Goal: Entertainment & Leisure: Consume media (video, audio)

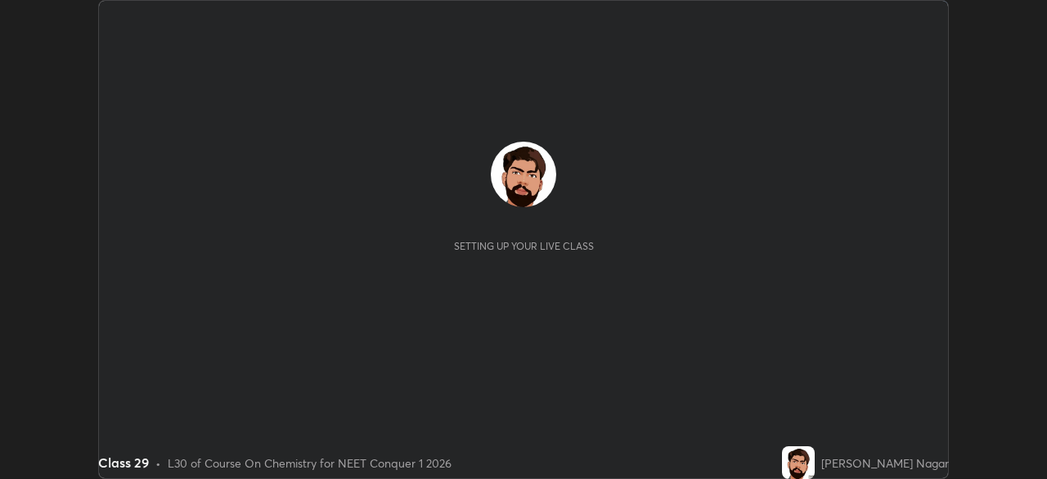
scroll to position [479, 1047]
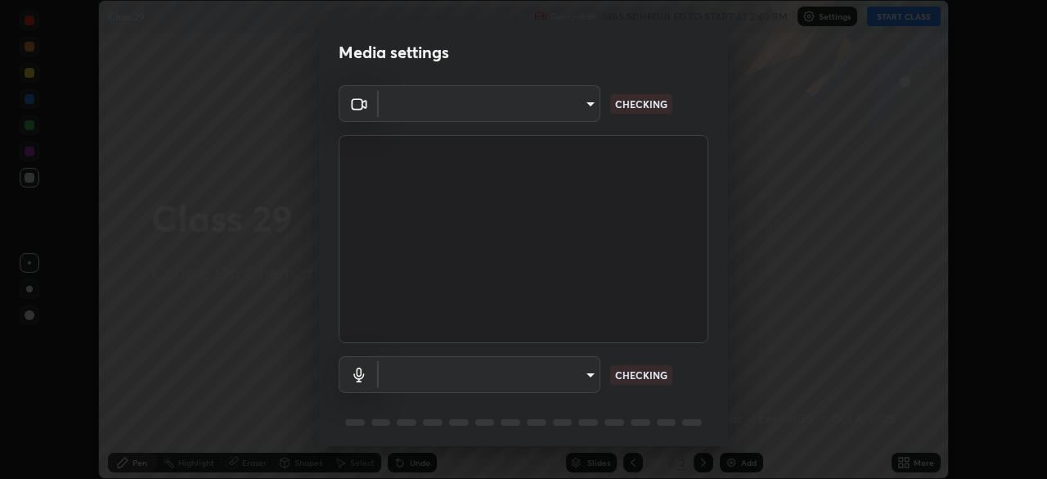
type input "8430282c75c9cf90d073dd2650c69e1562d55ee46f92edd4d0492a031e33ab74"
type input "default"
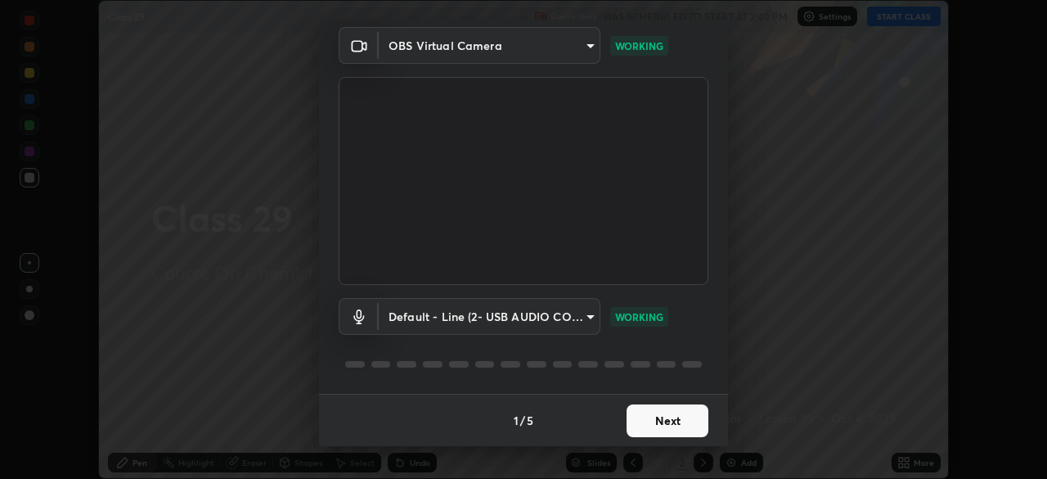
click at [672, 425] on button "Next" at bounding box center [668, 420] width 82 height 33
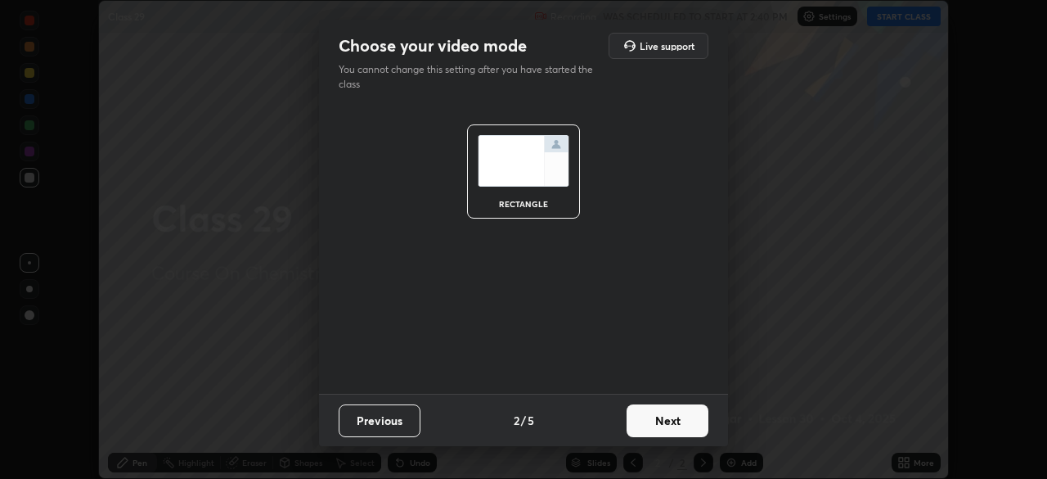
scroll to position [0, 0]
click at [678, 426] on button "Next" at bounding box center [668, 420] width 82 height 33
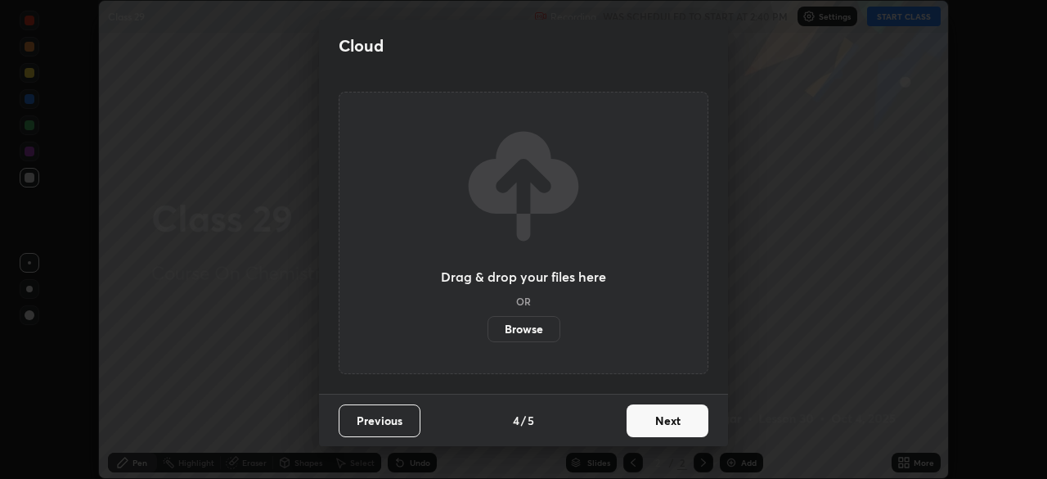
click at [673, 430] on button "Next" at bounding box center [668, 420] width 82 height 33
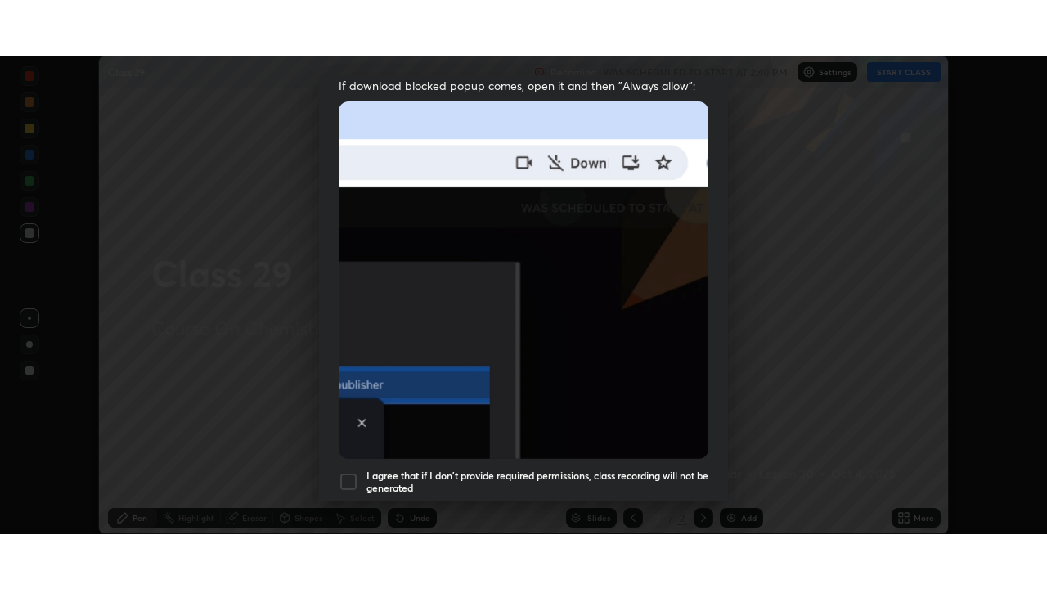
scroll to position [392, 0]
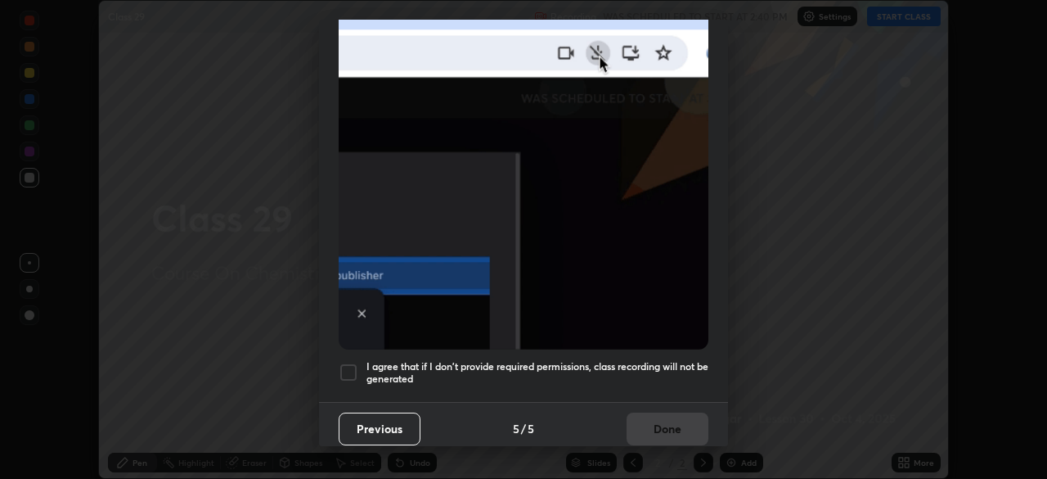
click at [630, 374] on h5 "I agree that if I don't provide required permissions, class recording will not …" at bounding box center [538, 372] width 342 height 25
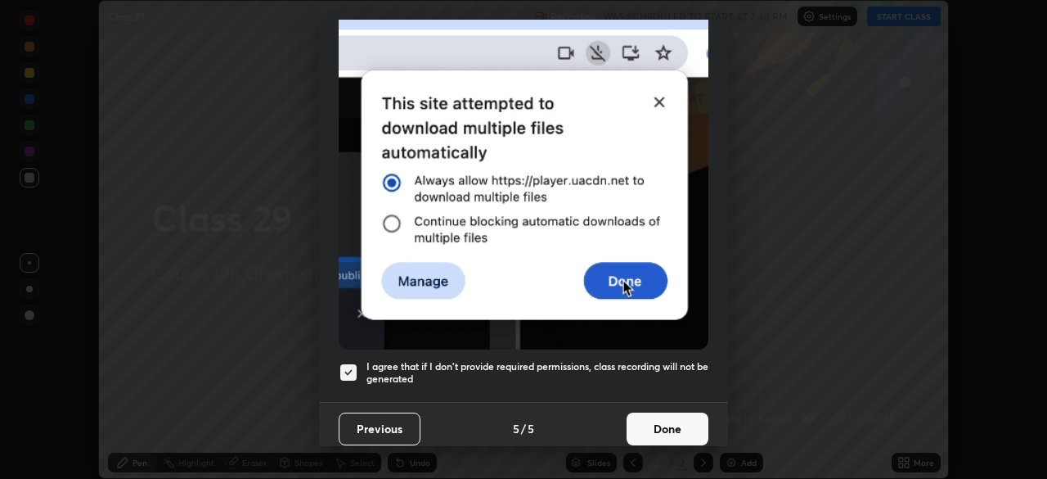
click at [668, 434] on button "Done" at bounding box center [668, 428] width 82 height 33
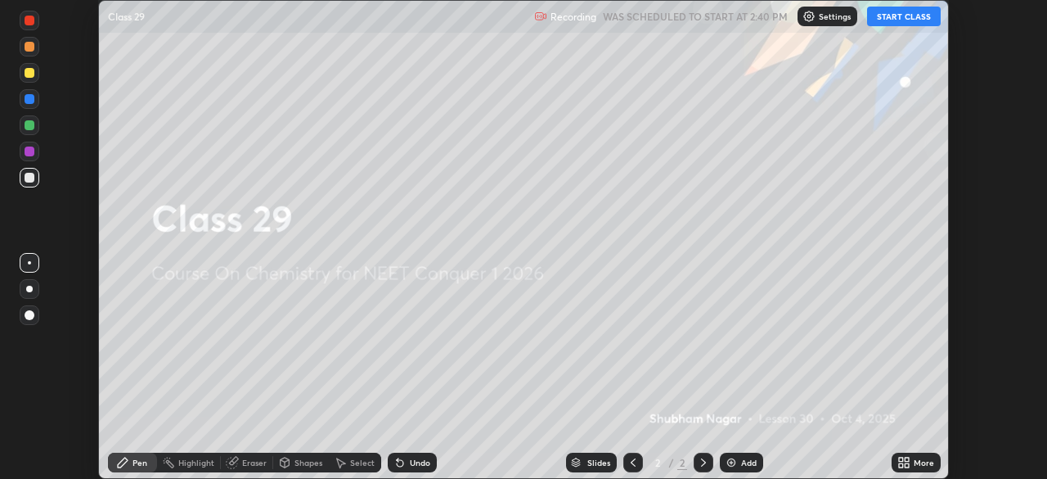
click at [894, 16] on button "START CLASS" at bounding box center [904, 17] width 74 height 20
click at [917, 454] on div "More" at bounding box center [916, 463] width 49 height 20
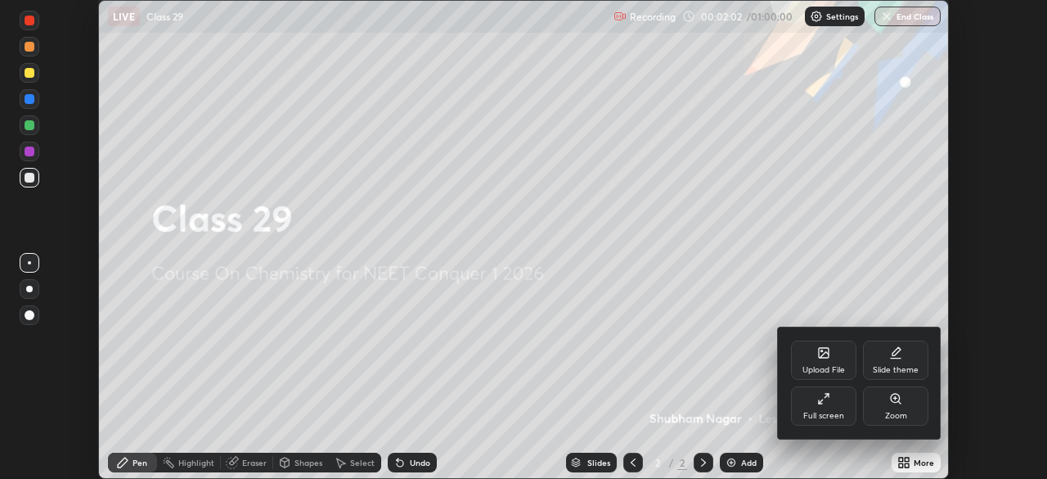
click at [824, 403] on icon at bounding box center [824, 398] width 13 height 13
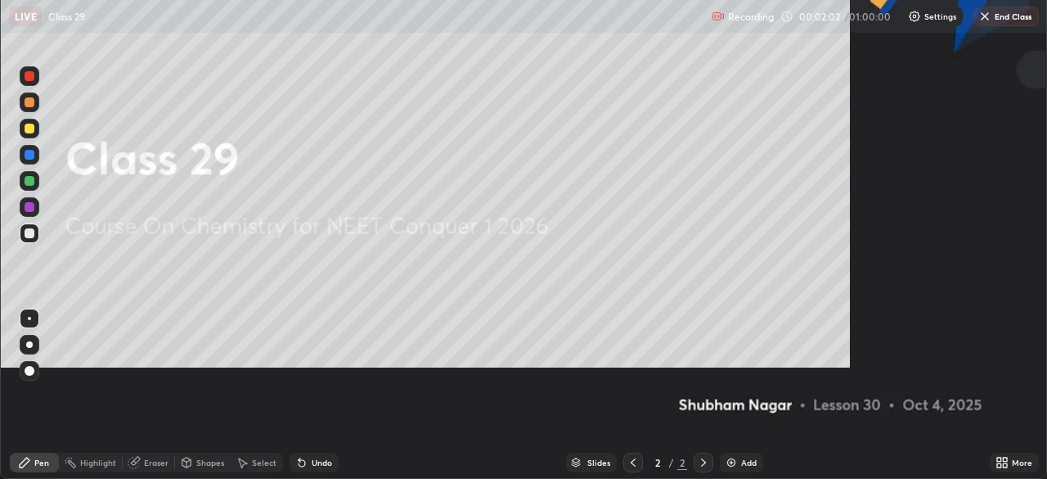
scroll to position [589, 1047]
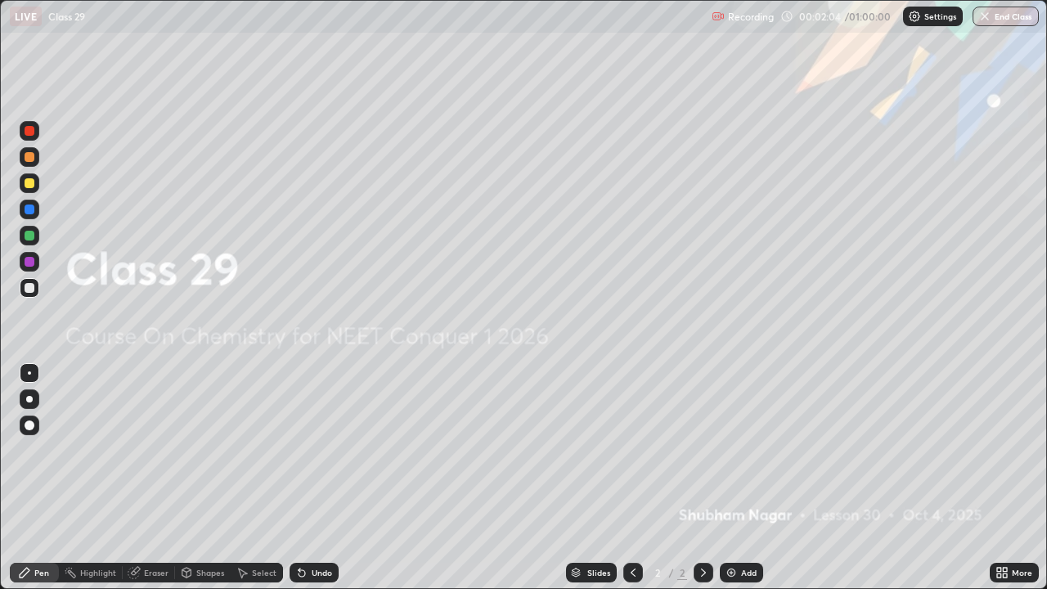
click at [727, 478] on img at bounding box center [731, 572] width 13 height 13
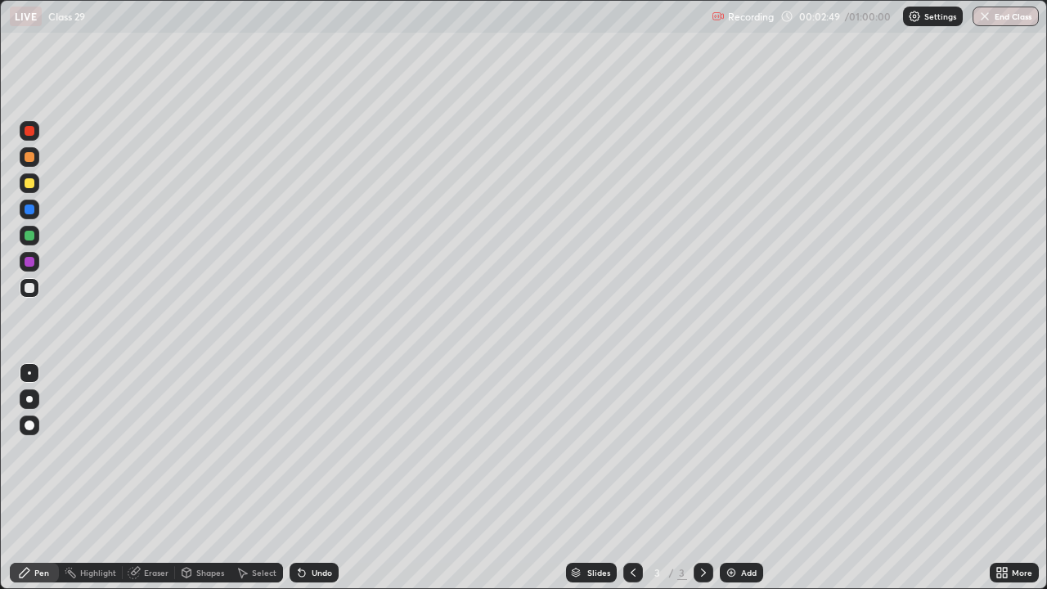
click at [29, 399] on div at bounding box center [29, 399] width 7 height 7
click at [29, 185] on div at bounding box center [30, 183] width 10 height 10
click at [51, 478] on div "Pen" at bounding box center [34, 573] width 49 height 20
click at [31, 282] on div at bounding box center [30, 288] width 20 height 20
click at [30, 286] on div at bounding box center [30, 288] width 10 height 10
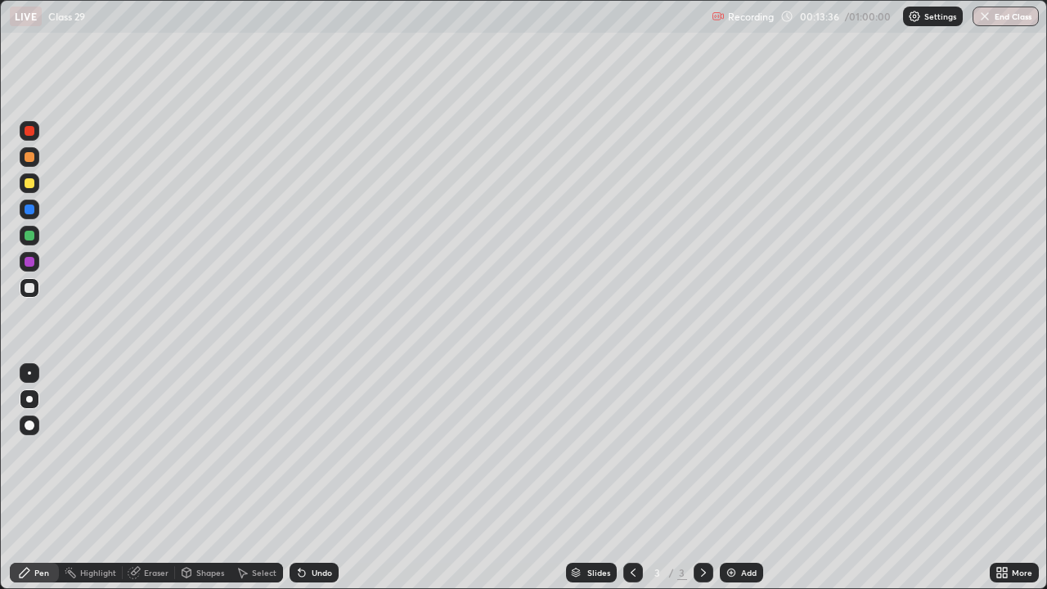
click at [299, 478] on icon at bounding box center [300, 570] width 2 height 2
click at [137, 478] on icon at bounding box center [133, 573] width 11 height 11
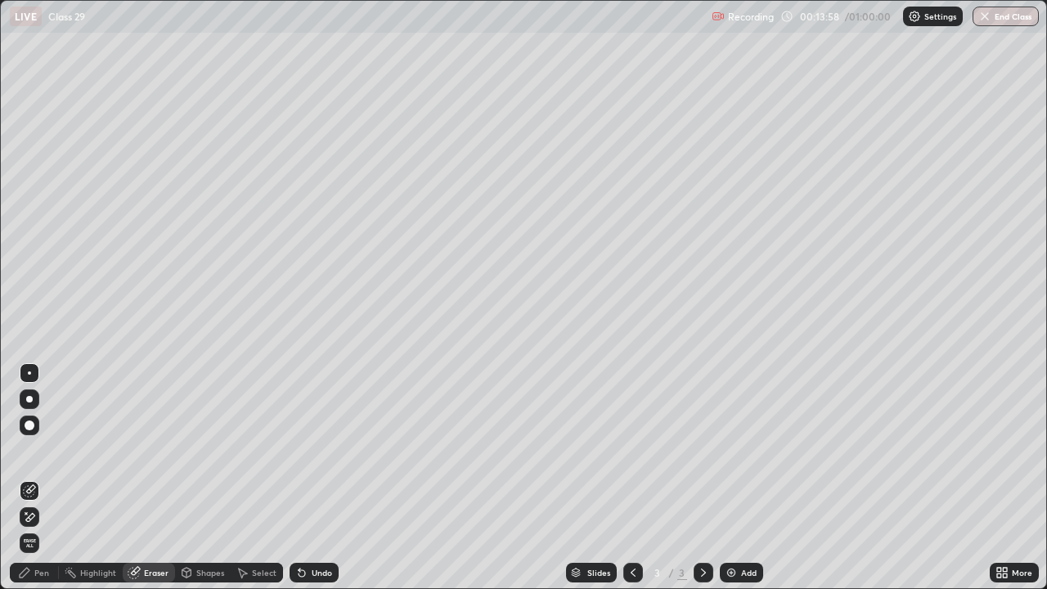
click at [14, 478] on div "Pen" at bounding box center [34, 573] width 49 height 20
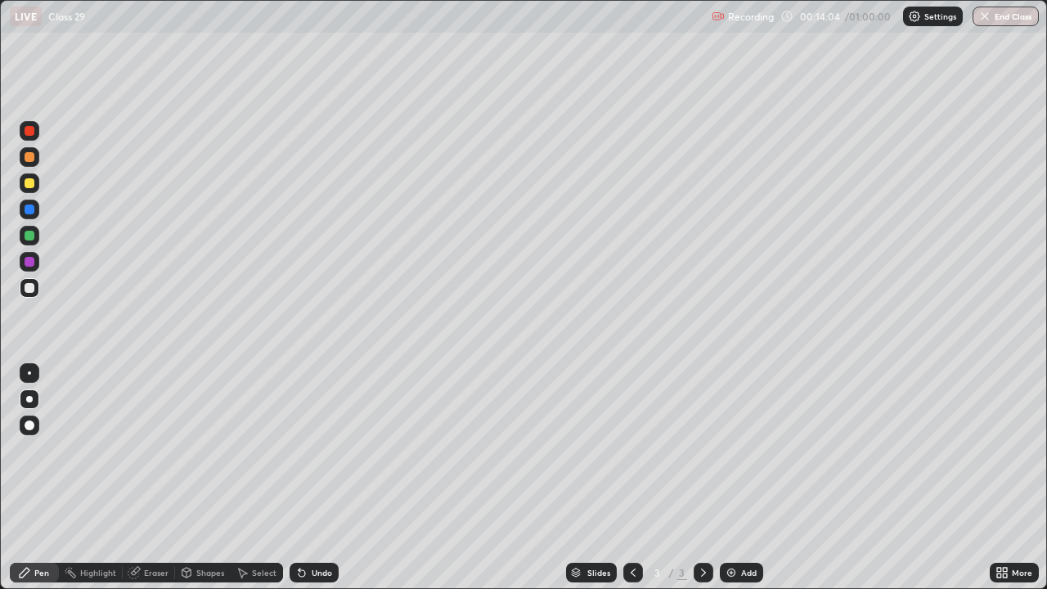
click at [139, 478] on icon at bounding box center [134, 572] width 13 height 13
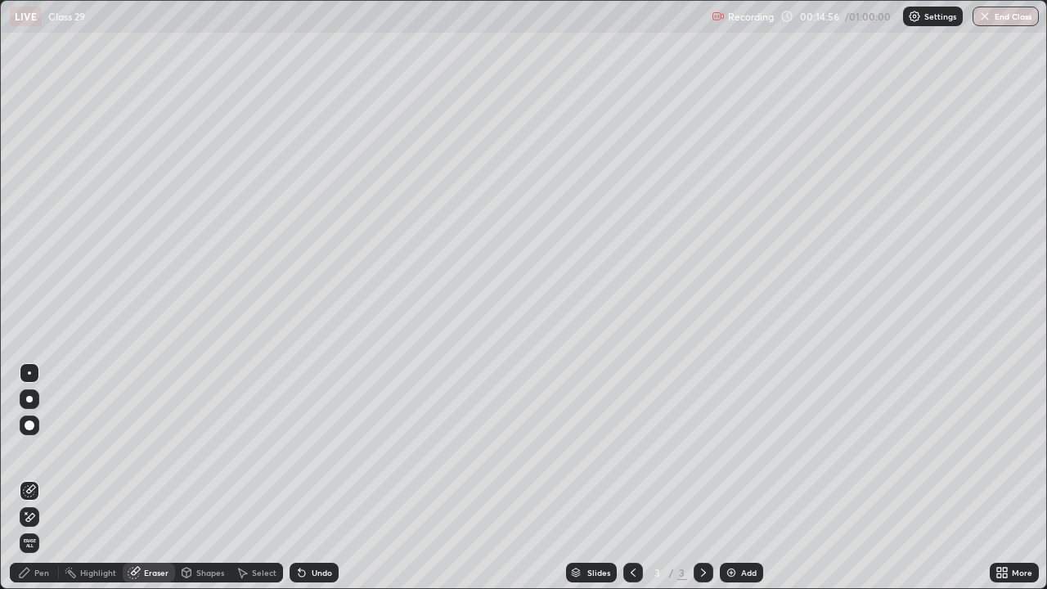
click at [728, 478] on img at bounding box center [731, 572] width 13 height 13
click at [35, 478] on div "Pen" at bounding box center [41, 573] width 15 height 8
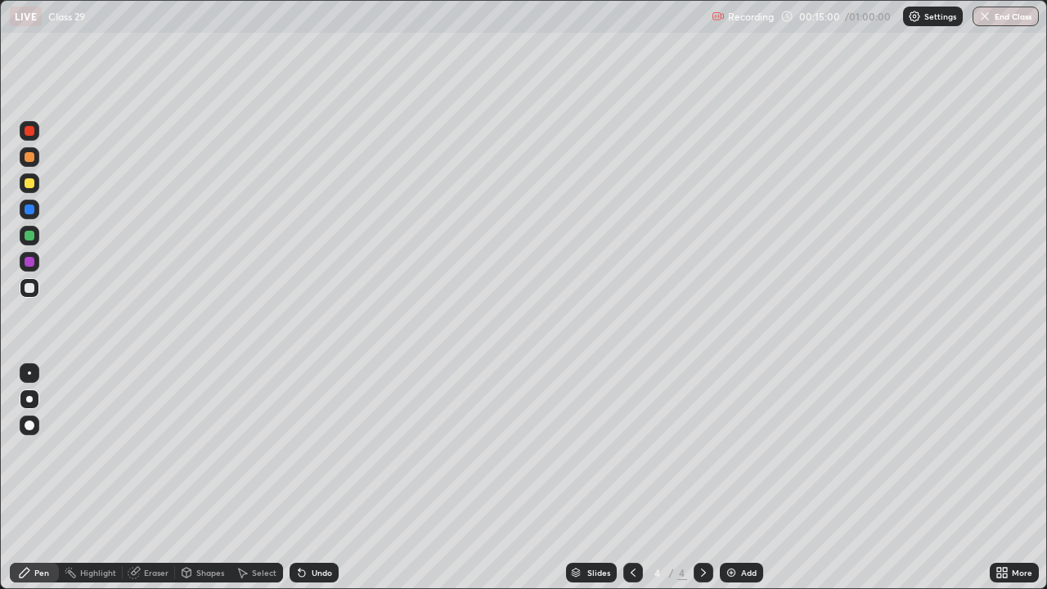
click at [27, 188] on div at bounding box center [30, 183] width 20 height 20
click at [30, 291] on div at bounding box center [30, 288] width 10 height 10
click at [29, 184] on div at bounding box center [30, 183] width 10 height 10
click at [30, 288] on div at bounding box center [30, 288] width 10 height 10
click at [29, 294] on div at bounding box center [30, 288] width 20 height 20
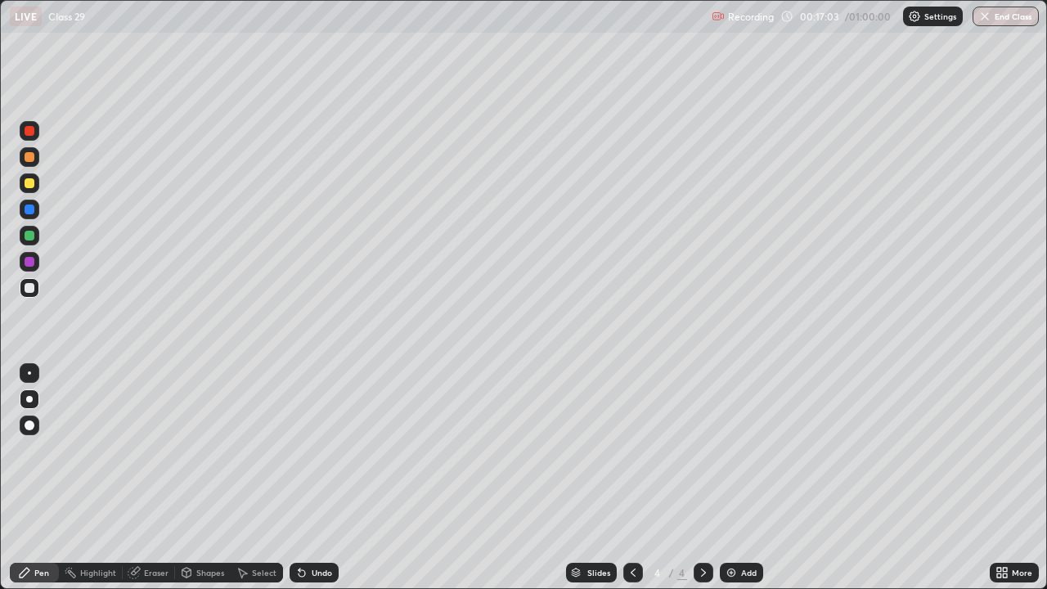
click at [151, 478] on div "Eraser" at bounding box center [156, 573] width 25 height 8
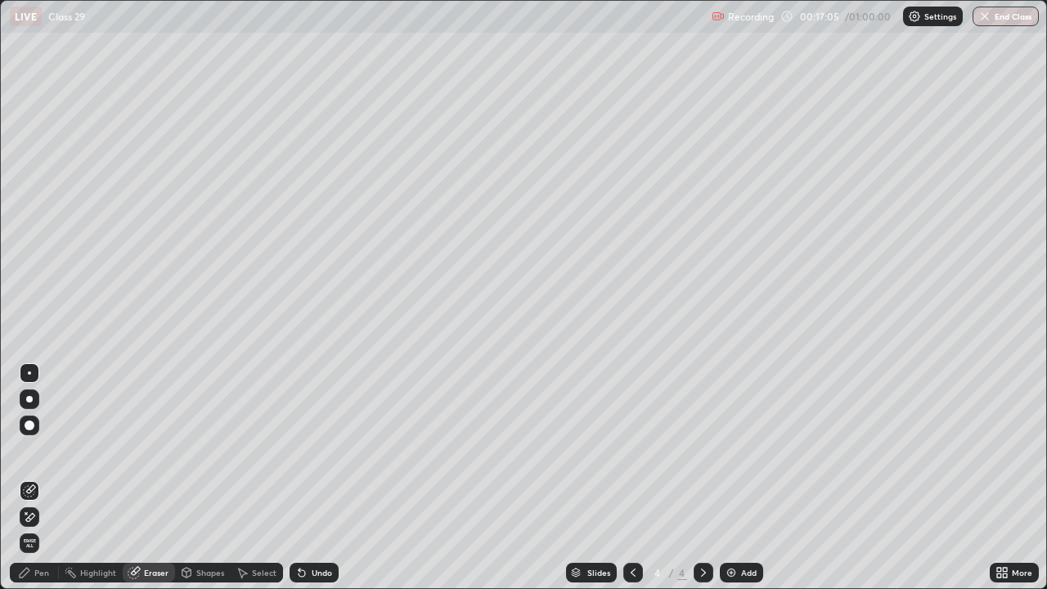
click at [33, 478] on div "Pen" at bounding box center [34, 573] width 49 height 20
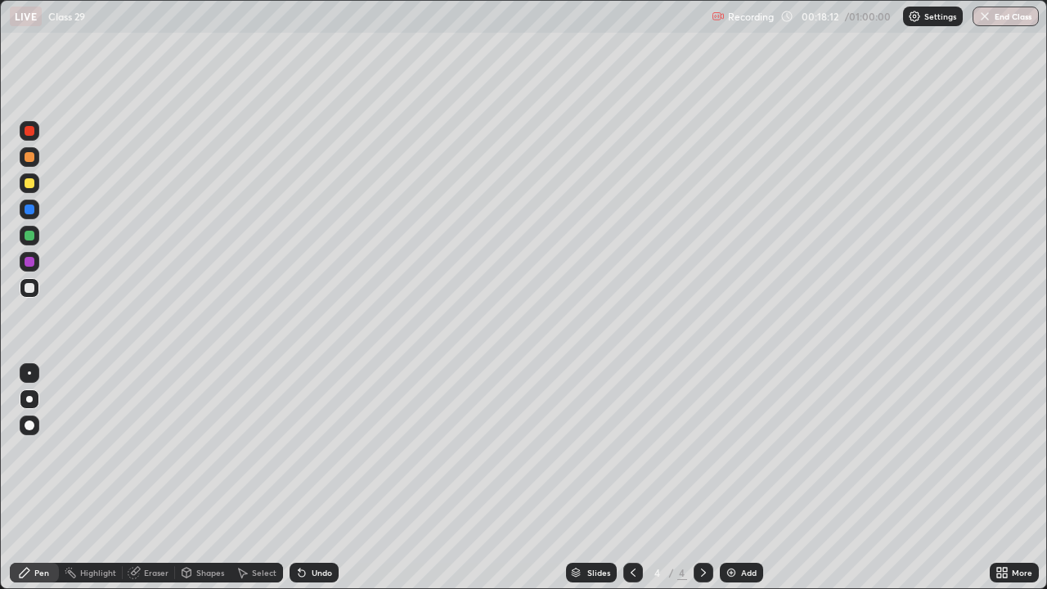
click at [300, 478] on icon at bounding box center [302, 573] width 7 height 7
click at [299, 478] on icon at bounding box center [300, 570] width 2 height 2
click at [739, 478] on div "Add" at bounding box center [741, 573] width 43 height 20
click at [28, 181] on div at bounding box center [30, 183] width 10 height 10
click at [632, 478] on icon at bounding box center [633, 572] width 13 height 13
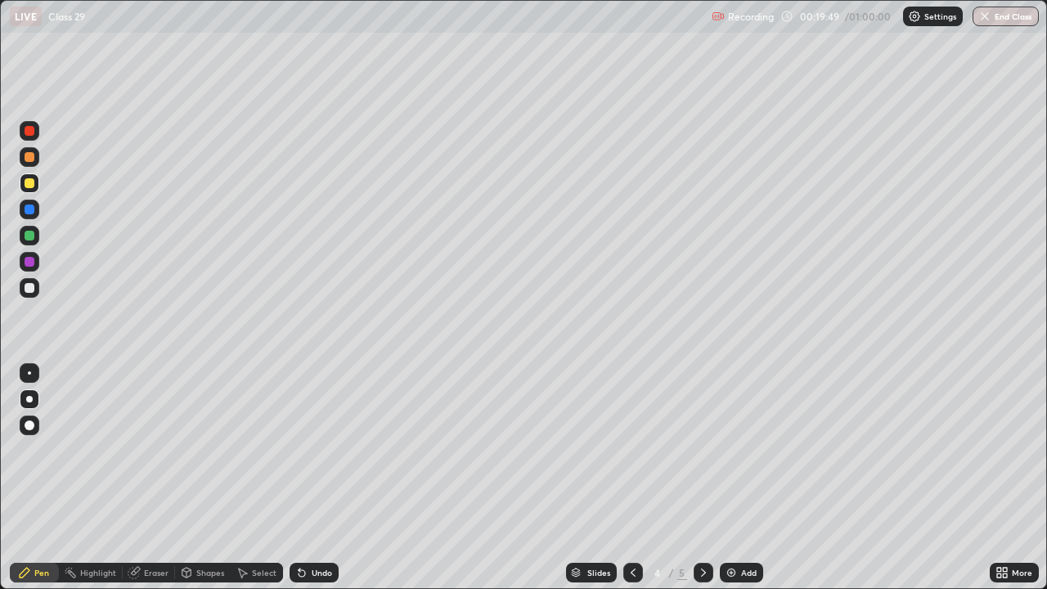
click at [709, 478] on div at bounding box center [704, 573] width 20 height 20
click at [33, 287] on div at bounding box center [30, 288] width 10 height 10
click at [27, 238] on div at bounding box center [30, 236] width 10 height 10
click at [29, 289] on div at bounding box center [30, 288] width 10 height 10
click at [306, 478] on div "Undo" at bounding box center [314, 573] width 49 height 20
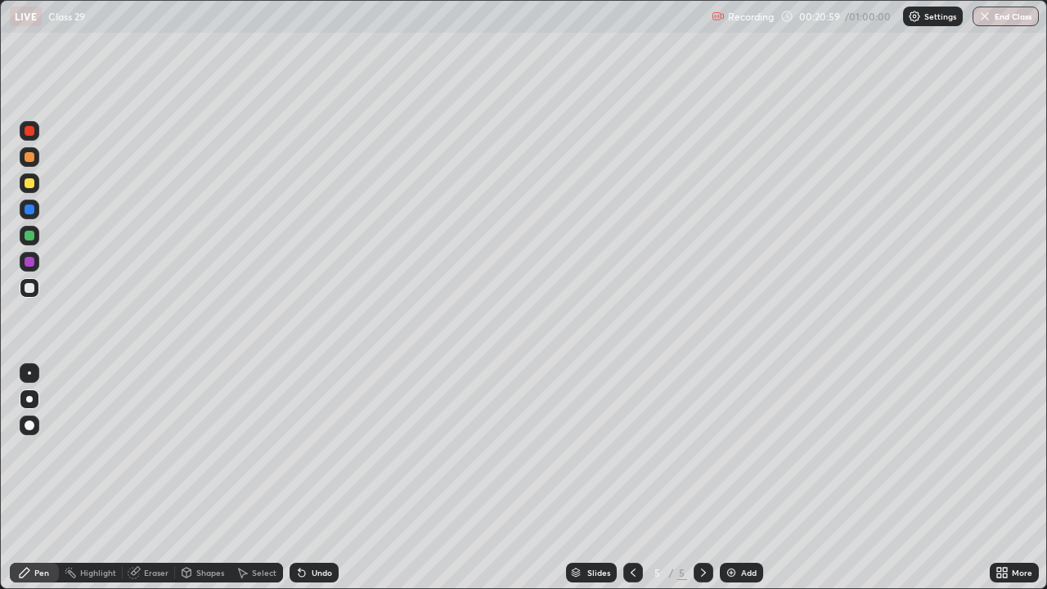
click at [29, 264] on div at bounding box center [30, 262] width 10 height 10
click at [29, 186] on div at bounding box center [30, 183] width 10 height 10
click at [22, 236] on div at bounding box center [30, 236] width 20 height 20
click at [702, 478] on icon at bounding box center [703, 572] width 13 height 13
click at [731, 478] on img at bounding box center [731, 572] width 13 height 13
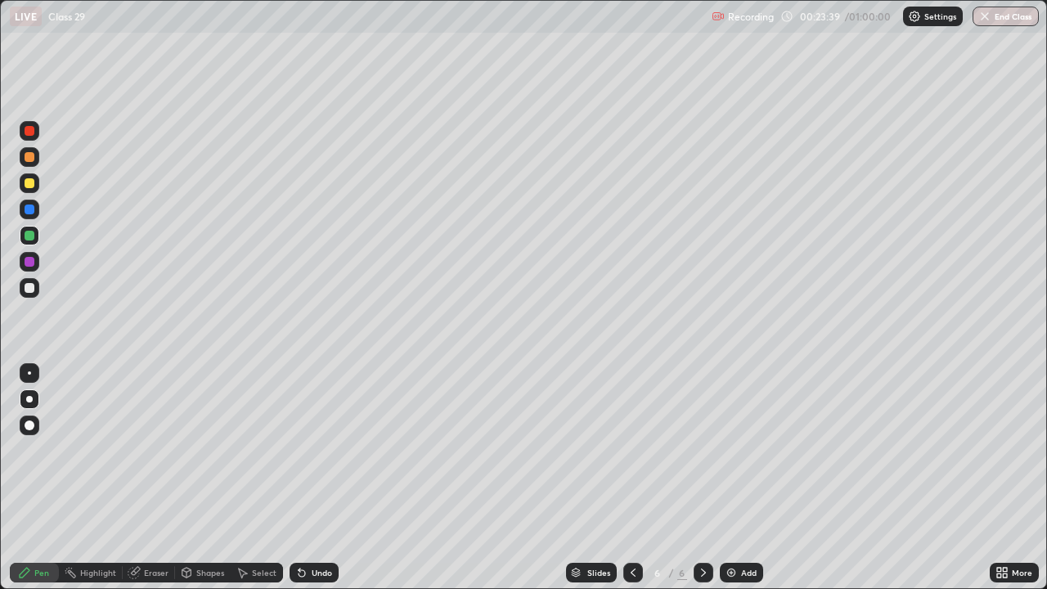
click at [30, 190] on div at bounding box center [30, 183] width 20 height 20
click at [26, 287] on div at bounding box center [30, 288] width 10 height 10
click at [29, 292] on div at bounding box center [30, 288] width 10 height 10
click at [31, 187] on div at bounding box center [30, 183] width 10 height 10
click at [28, 289] on div at bounding box center [30, 288] width 10 height 10
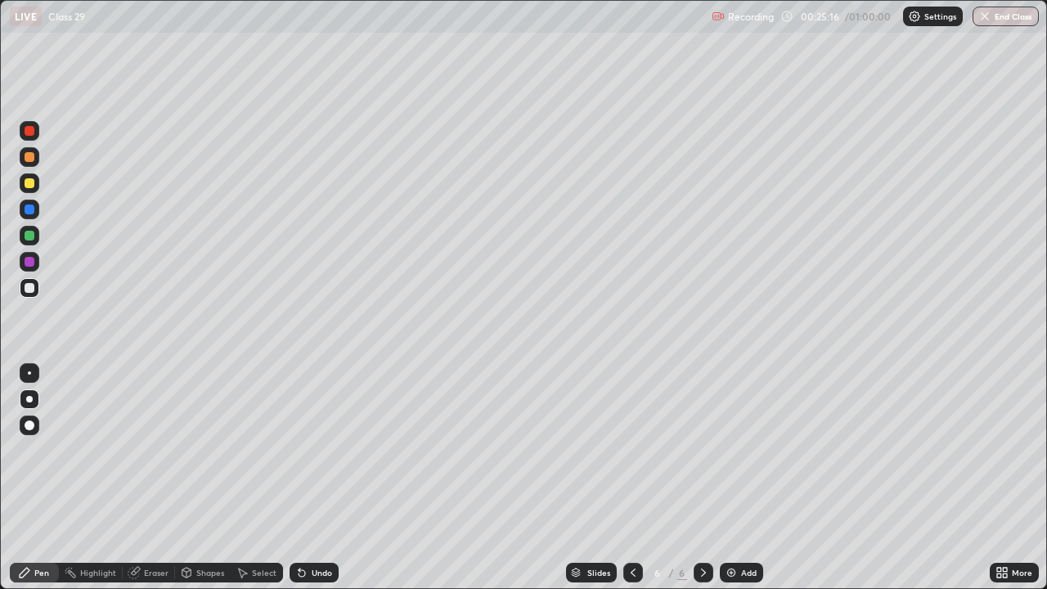
click at [28, 266] on div at bounding box center [30, 262] width 10 height 10
click at [31, 236] on div at bounding box center [30, 236] width 10 height 10
click at [702, 478] on icon at bounding box center [703, 572] width 13 height 13
click at [736, 478] on img at bounding box center [731, 572] width 13 height 13
click at [32, 185] on div at bounding box center [30, 183] width 10 height 10
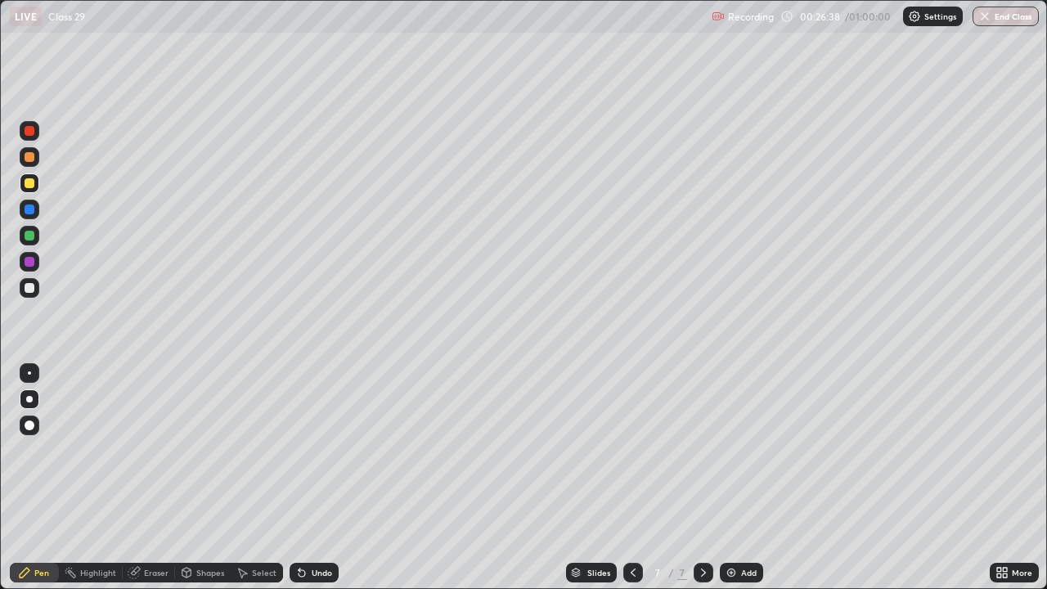
click at [22, 285] on div at bounding box center [30, 288] width 20 height 20
click at [30, 218] on div at bounding box center [30, 210] width 20 height 20
click at [29, 287] on div at bounding box center [30, 288] width 10 height 10
click at [306, 478] on div "Undo" at bounding box center [314, 573] width 49 height 20
click at [302, 478] on icon at bounding box center [302, 573] width 7 height 7
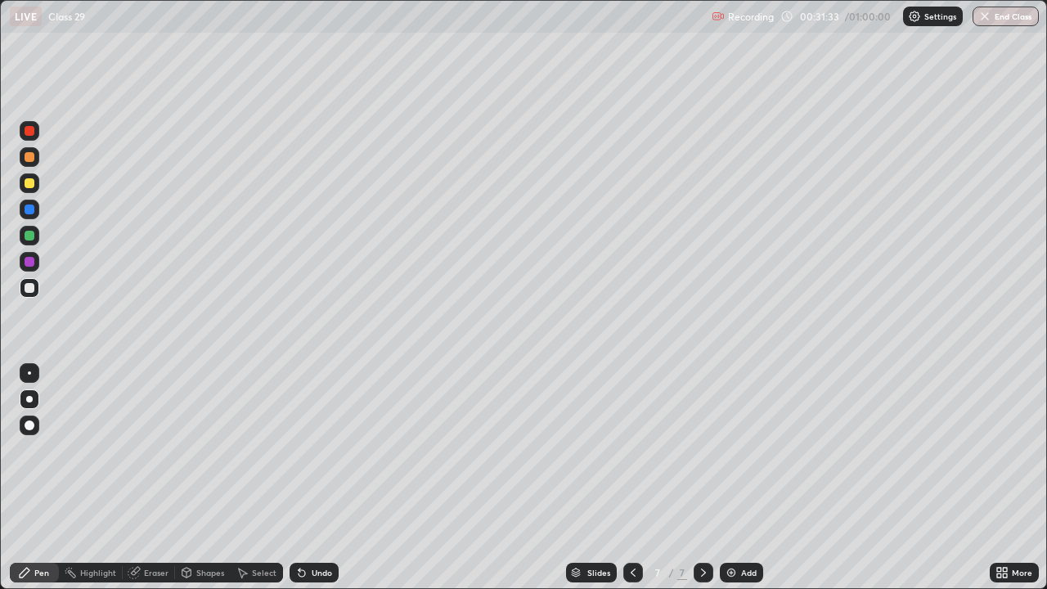
click at [733, 478] on img at bounding box center [731, 572] width 13 height 13
click at [148, 478] on div "Eraser" at bounding box center [156, 573] width 25 height 8
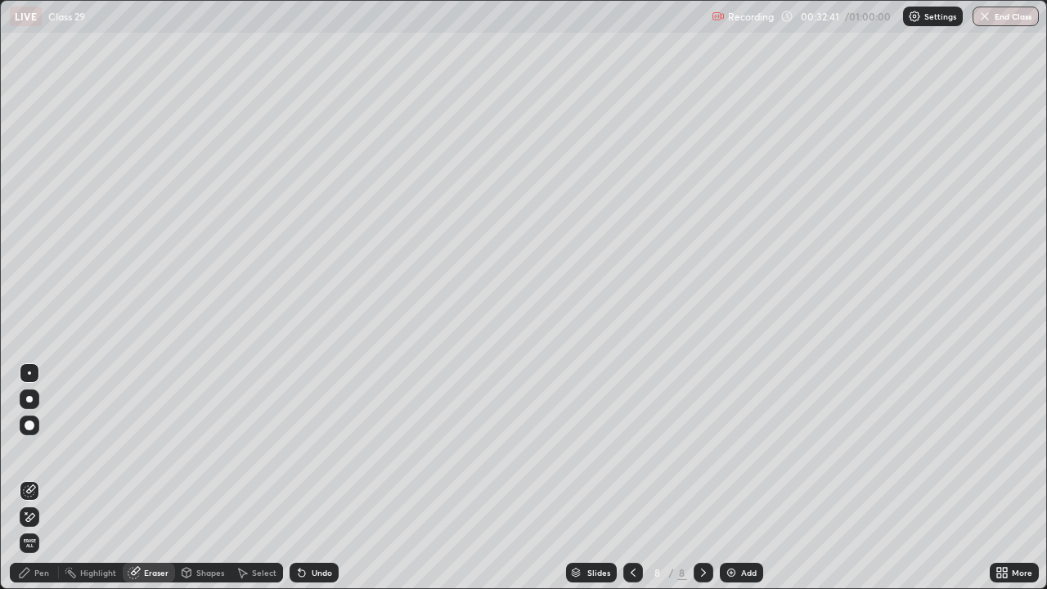
click at [30, 478] on icon at bounding box center [24, 572] width 13 height 13
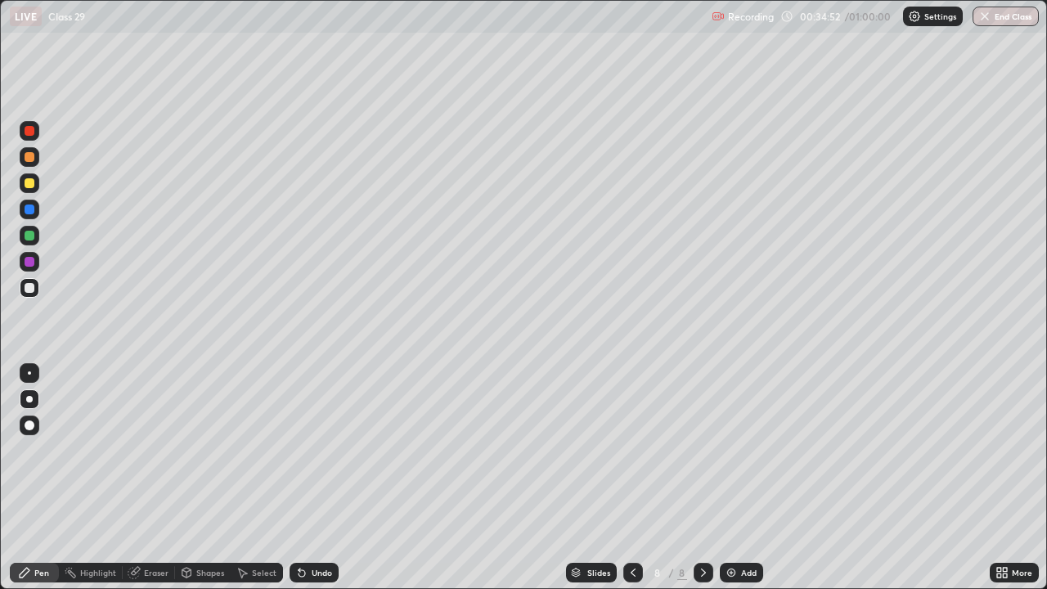
click at [697, 478] on div at bounding box center [704, 573] width 20 height 20
click at [730, 478] on img at bounding box center [731, 572] width 13 height 13
click at [34, 191] on div at bounding box center [30, 183] width 20 height 20
click at [29, 288] on div at bounding box center [30, 288] width 10 height 10
click at [28, 291] on div at bounding box center [30, 288] width 10 height 10
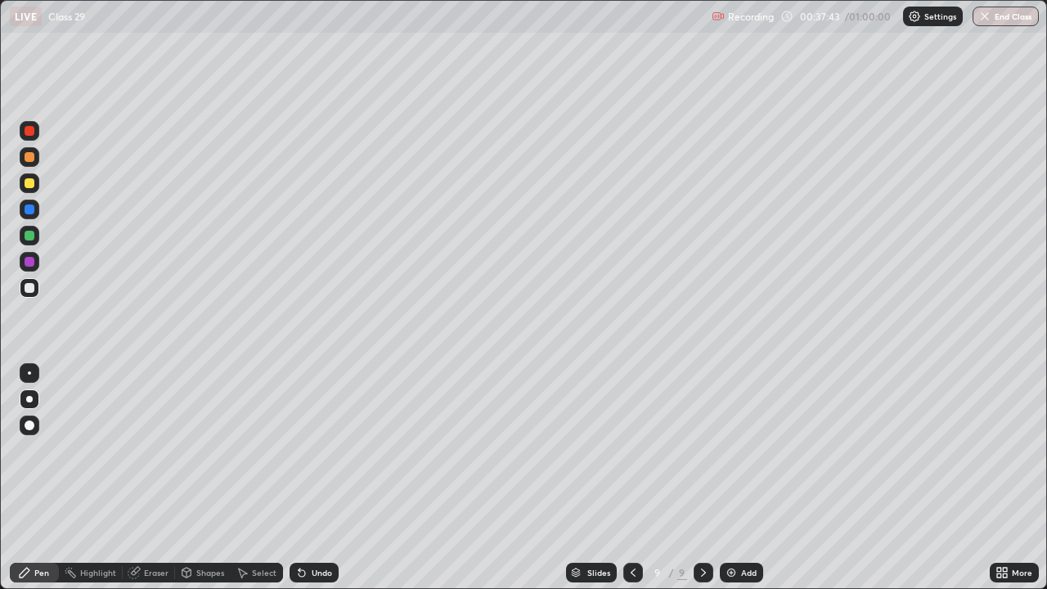
click at [732, 478] on img at bounding box center [731, 572] width 13 height 13
click at [27, 180] on div at bounding box center [30, 183] width 10 height 10
click at [29, 292] on div at bounding box center [30, 288] width 10 height 10
click at [738, 478] on div "Add" at bounding box center [741, 573] width 43 height 20
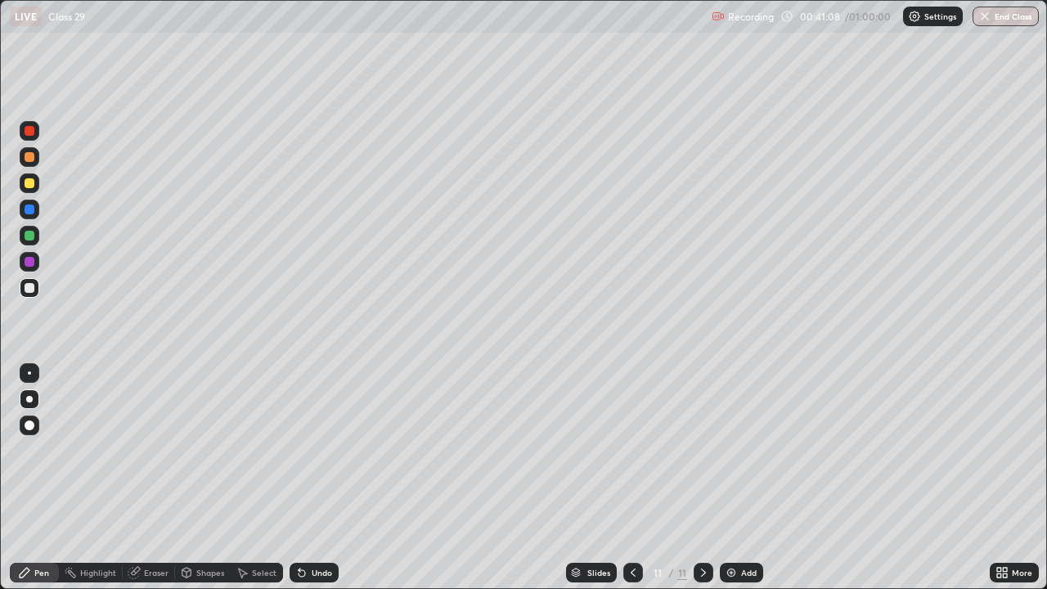
click at [33, 186] on div at bounding box center [30, 183] width 10 height 10
click at [304, 478] on icon at bounding box center [301, 572] width 13 height 13
click at [312, 478] on div "Undo" at bounding box center [322, 573] width 20 height 8
click at [319, 478] on div "Undo" at bounding box center [322, 573] width 20 height 8
click at [325, 478] on div "Undo" at bounding box center [322, 573] width 20 height 8
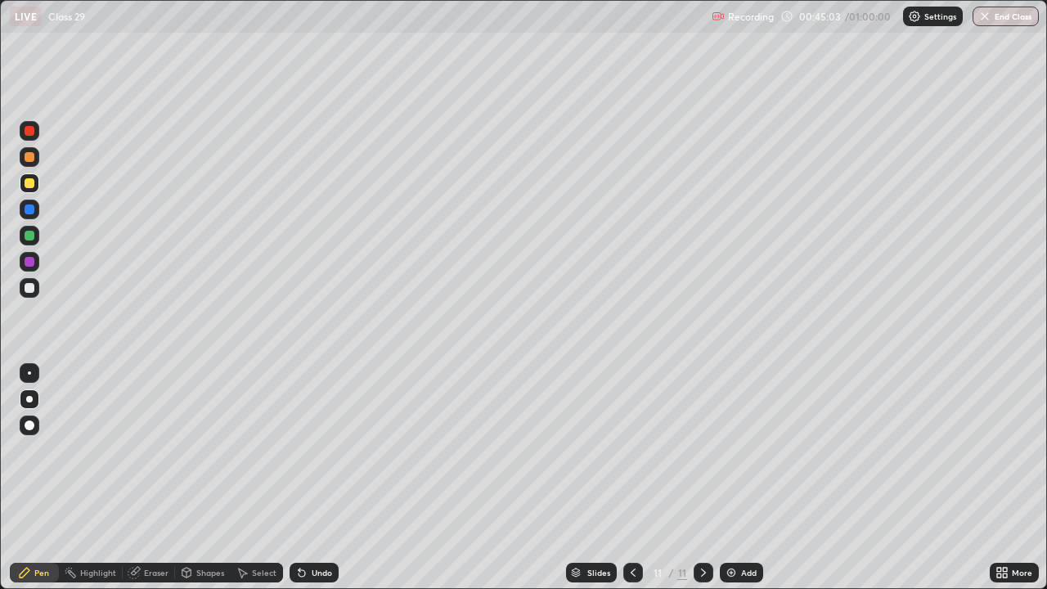
click at [32, 288] on div at bounding box center [30, 288] width 10 height 10
click at [29, 263] on div at bounding box center [30, 262] width 10 height 10
click at [0, 329] on div "Setting up your live class" at bounding box center [523, 294] width 1047 height 589
click at [736, 478] on img at bounding box center [731, 572] width 13 height 13
click at [33, 186] on div at bounding box center [30, 183] width 10 height 10
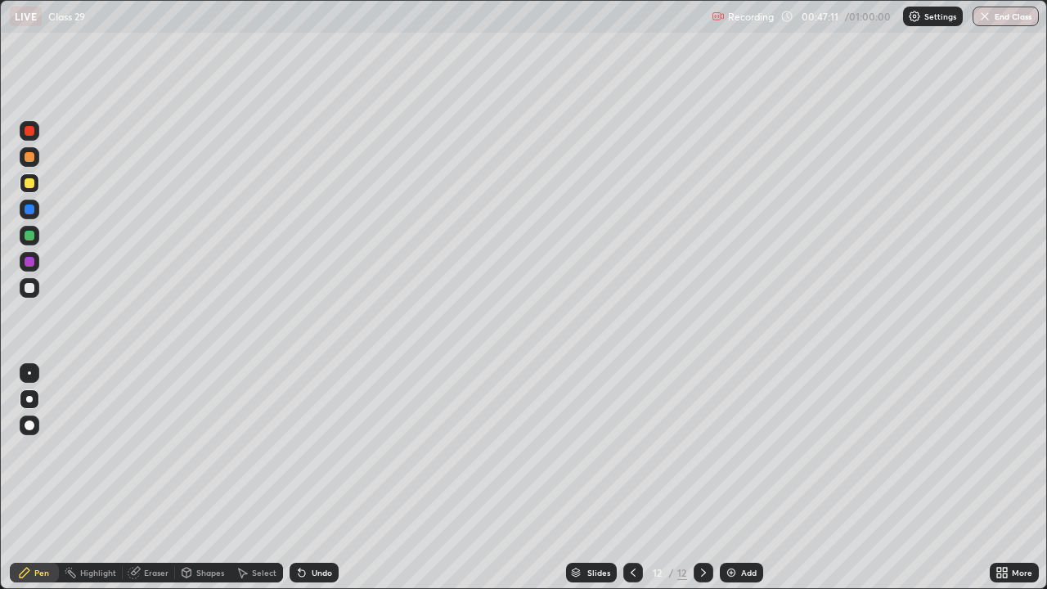
click at [21, 292] on div at bounding box center [30, 288] width 20 height 20
click at [29, 268] on div at bounding box center [30, 262] width 20 height 20
click at [991, 7] on button "End Class" at bounding box center [1006, 17] width 66 height 20
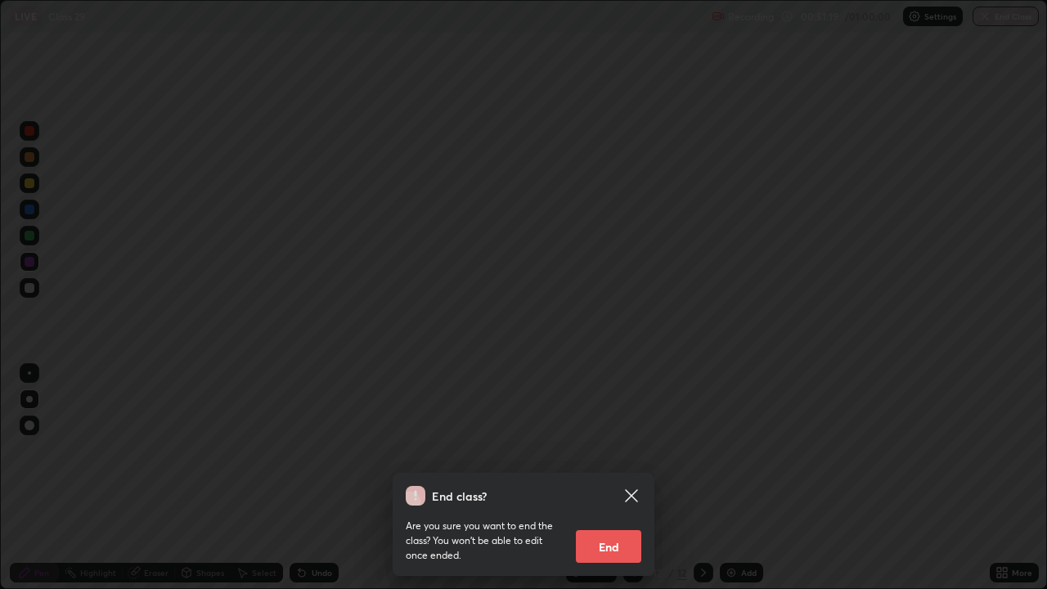
click at [616, 478] on button "End" at bounding box center [608, 546] width 65 height 33
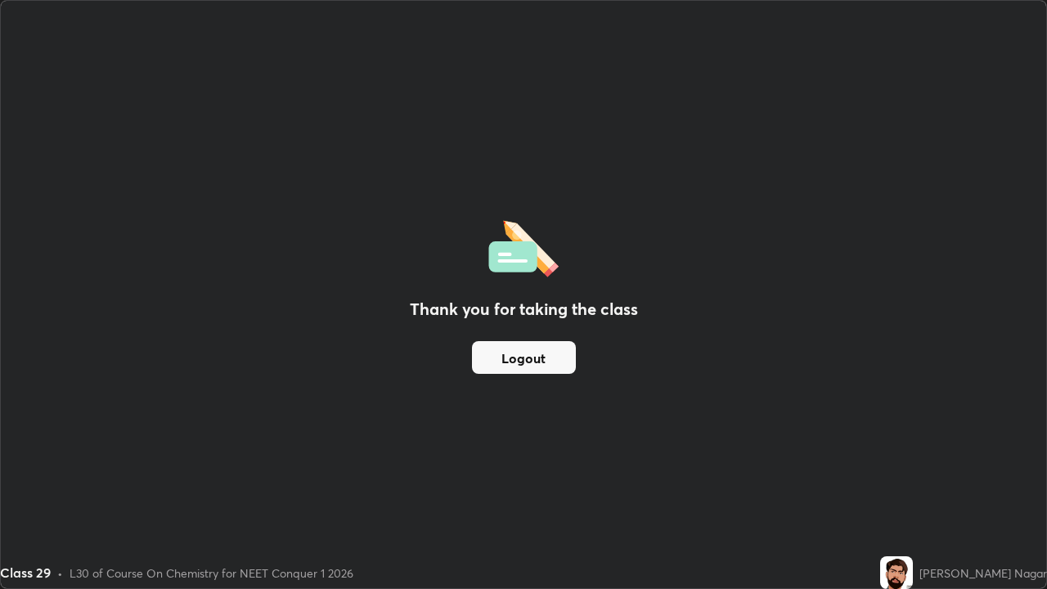
click at [522, 347] on button "Logout" at bounding box center [524, 357] width 104 height 33
click at [501, 362] on button "Logout" at bounding box center [524, 357] width 104 height 33
click at [527, 358] on button "Logout" at bounding box center [524, 357] width 104 height 33
click at [527, 356] on button "Logout" at bounding box center [524, 357] width 104 height 33
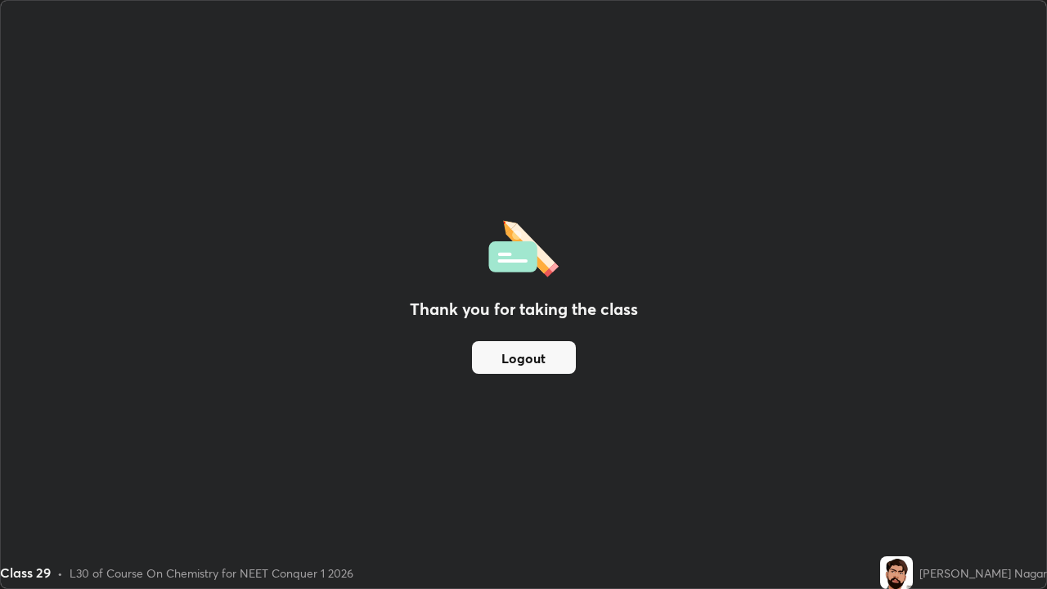
click at [531, 359] on button "Logout" at bounding box center [524, 357] width 104 height 33
click at [525, 355] on button "Logout" at bounding box center [524, 357] width 104 height 33
click at [535, 356] on button "Logout" at bounding box center [524, 357] width 104 height 33
click at [505, 357] on button "Logout" at bounding box center [524, 357] width 104 height 33
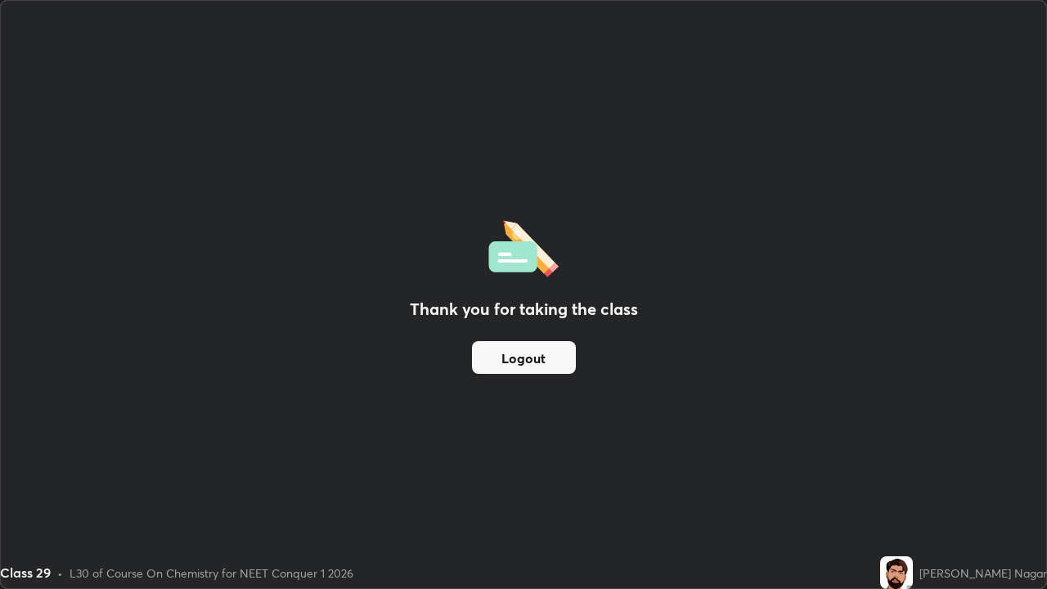
click at [535, 355] on button "Logout" at bounding box center [524, 357] width 104 height 33
click at [507, 356] on button "Logout" at bounding box center [524, 357] width 104 height 33
click at [534, 355] on button "Logout" at bounding box center [524, 357] width 104 height 33
click at [506, 355] on button "Logout" at bounding box center [524, 357] width 104 height 33
click at [535, 354] on button "Logout" at bounding box center [524, 357] width 104 height 33
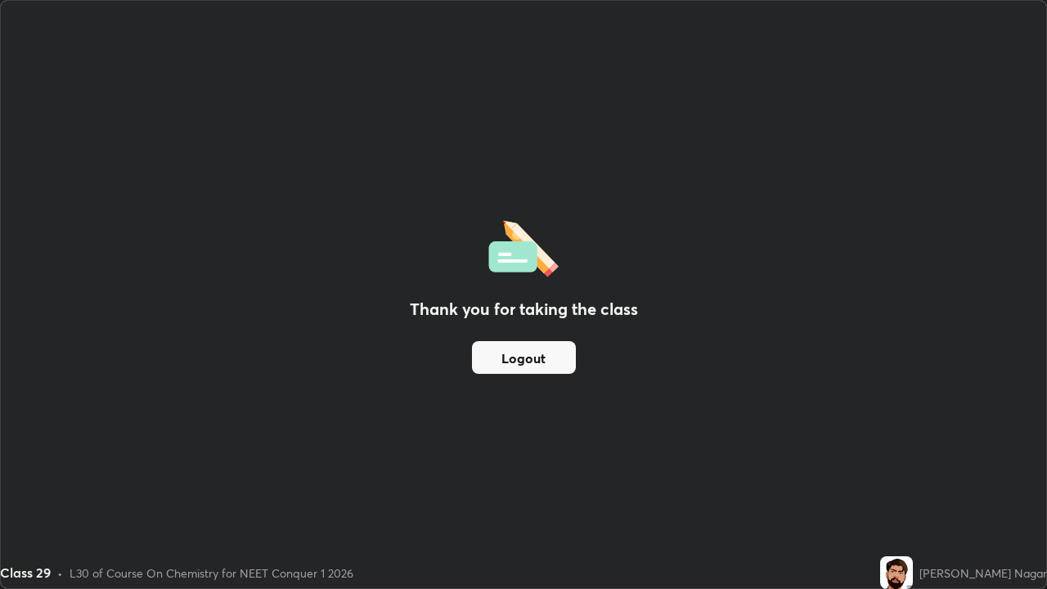
click at [504, 355] on button "Logout" at bounding box center [524, 357] width 104 height 33
click at [534, 357] on button "Logout" at bounding box center [524, 357] width 104 height 33
click at [522, 358] on button "Logout" at bounding box center [524, 357] width 104 height 33
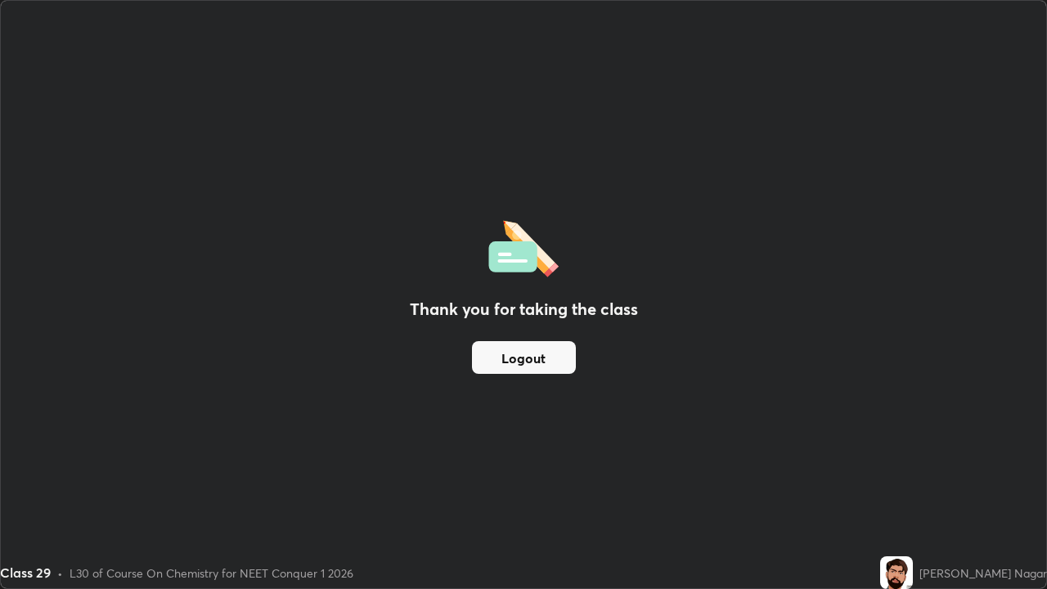
click at [522, 358] on button "Logout" at bounding box center [524, 357] width 104 height 33
click at [527, 349] on button "Logout" at bounding box center [524, 357] width 104 height 33
click at [913, 478] on img at bounding box center [897, 572] width 33 height 33
click at [534, 355] on button "Logout" at bounding box center [524, 357] width 104 height 33
click at [538, 356] on button "Logout" at bounding box center [524, 357] width 104 height 33
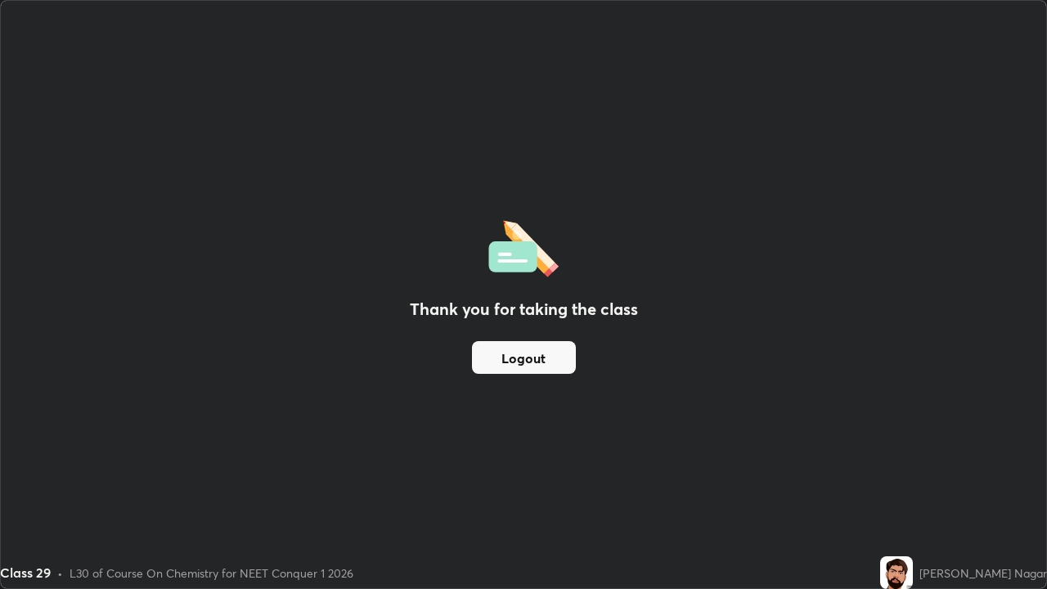
click at [542, 354] on button "Logout" at bounding box center [524, 357] width 104 height 33
click at [541, 361] on button "Logout" at bounding box center [524, 357] width 104 height 33
click at [543, 357] on button "Logout" at bounding box center [524, 357] width 104 height 33
click at [529, 366] on button "Logout" at bounding box center [524, 357] width 104 height 33
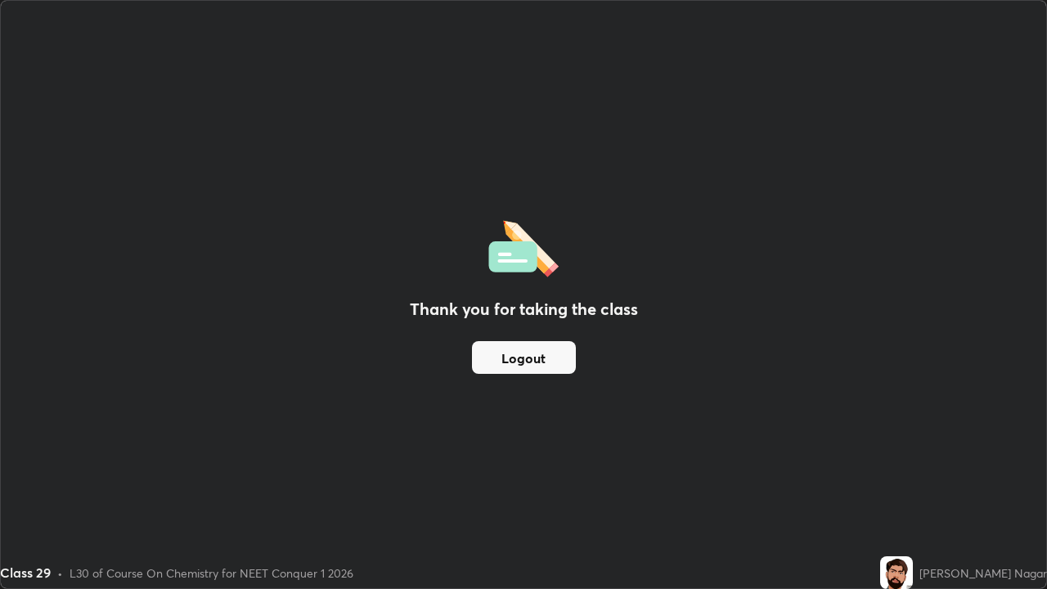
click at [529, 366] on button "Logout" at bounding box center [524, 357] width 104 height 33
click at [529, 355] on button "Logout" at bounding box center [524, 357] width 104 height 33
click at [519, 388] on div "Thank you for taking the class Logout" at bounding box center [524, 295] width 1046 height 588
click at [520, 370] on button "Logout" at bounding box center [524, 357] width 104 height 33
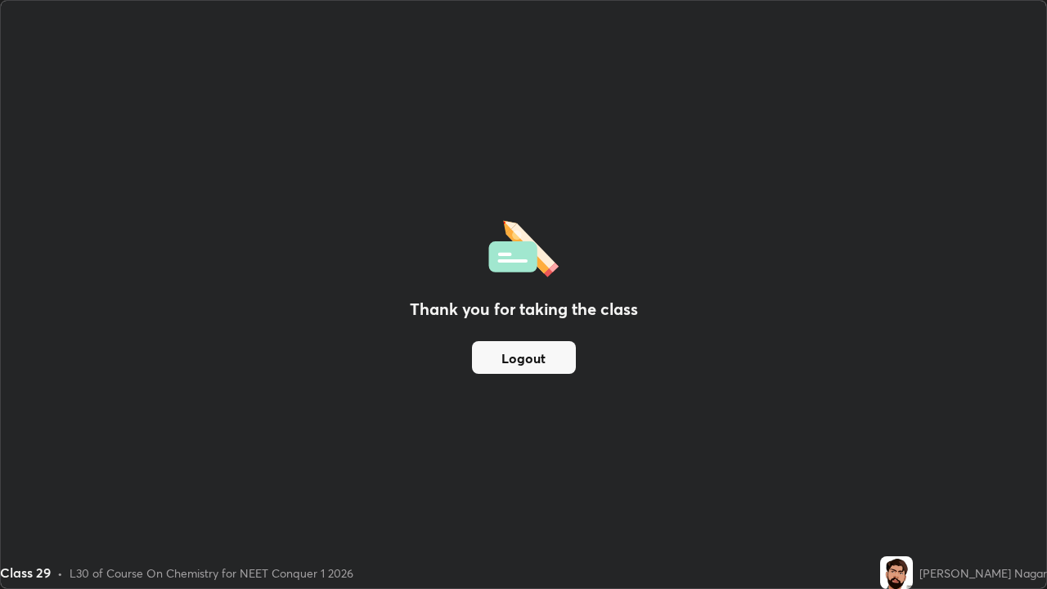
click at [521, 361] on button "Logout" at bounding box center [524, 357] width 104 height 33
click at [544, 350] on button "Logout" at bounding box center [524, 357] width 104 height 33
click at [550, 364] on button "Logout" at bounding box center [524, 357] width 104 height 33
click at [736, 473] on div "Thank you for taking the class Logout" at bounding box center [524, 295] width 1046 height 588
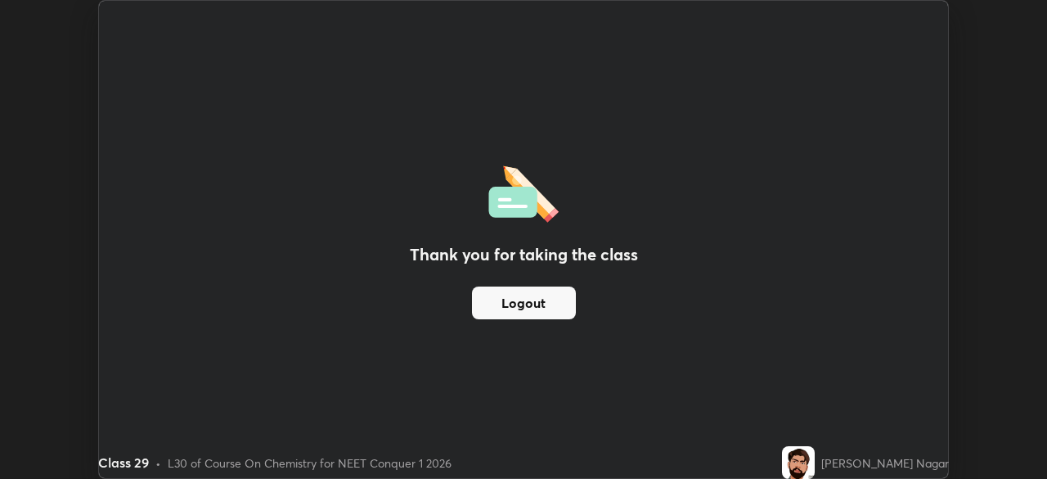
scroll to position [81354, 80785]
